Goal: Navigation & Orientation: Find specific page/section

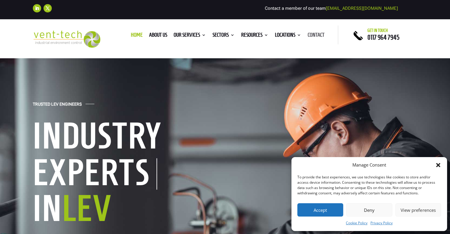
click at [312, 35] on link "Contact" at bounding box center [316, 36] width 17 height 7
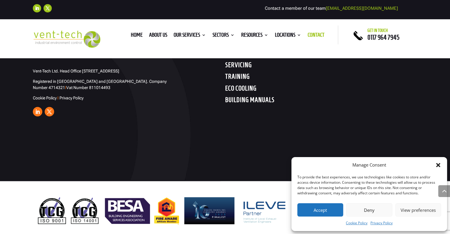
scroll to position [1013, 0]
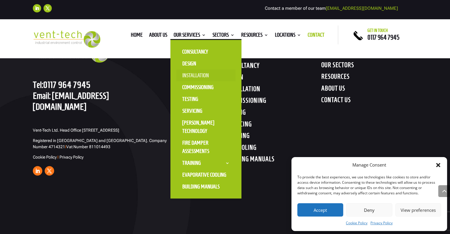
click at [189, 78] on link "Installation" at bounding box center [205, 76] width 59 height 12
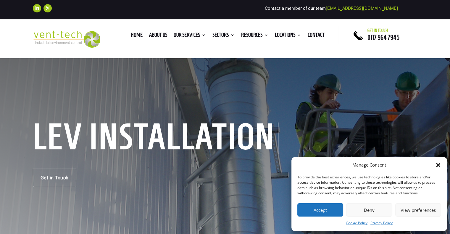
click at [440, 163] on icon "Close dialog" at bounding box center [439, 165] width 6 height 6
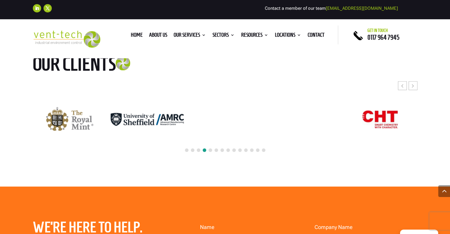
scroll to position [1273, 0]
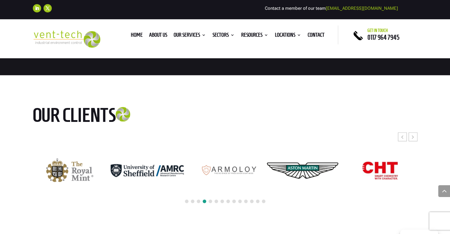
click at [187, 201] on span at bounding box center [187, 202] width 4 height 4
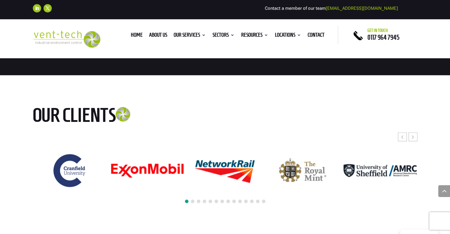
click at [193, 201] on span at bounding box center [193, 202] width 4 height 4
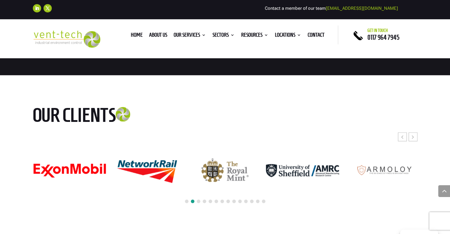
click at [198, 200] on span at bounding box center [199, 202] width 4 height 4
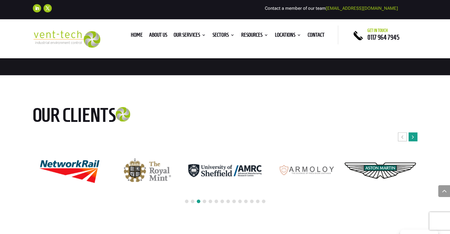
click at [413, 139] on icon "Next slide" at bounding box center [413, 137] width 2 height 6
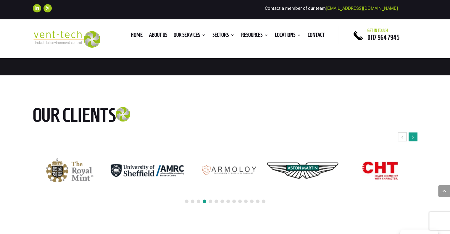
click at [413, 139] on icon "Next slide" at bounding box center [413, 137] width 2 height 6
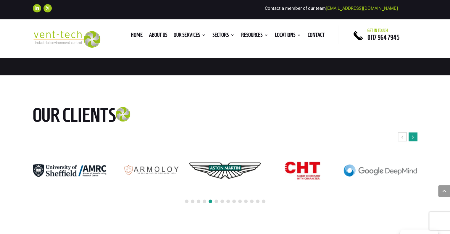
click at [413, 139] on icon "Next slide" at bounding box center [413, 137] width 2 height 6
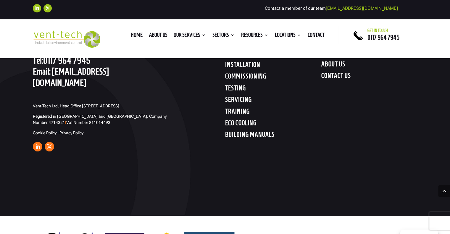
scroll to position [1790, 0]
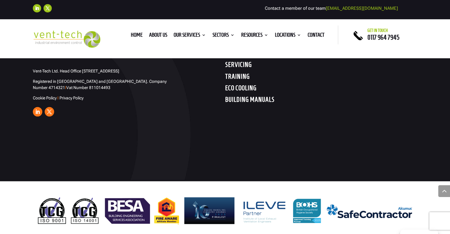
click at [441, 192] on span at bounding box center [445, 191] width 12 height 12
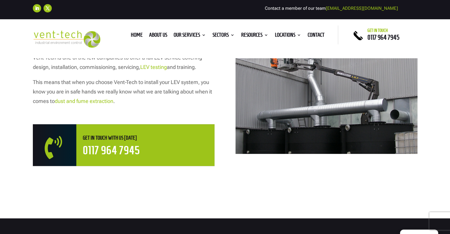
scroll to position [0, 0]
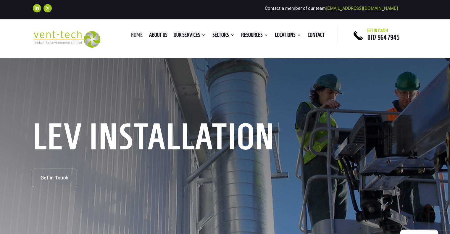
click at [131, 33] on link "Home" at bounding box center [137, 36] width 12 height 7
